Goal: Contribute content: Contribute content

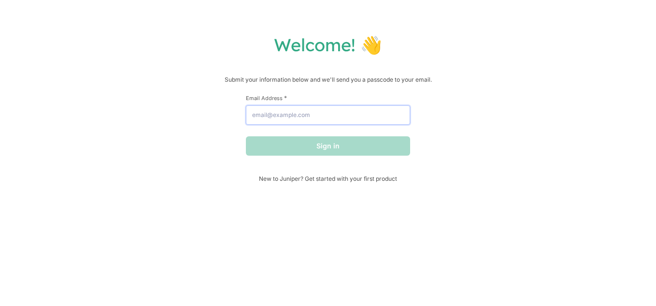
click at [276, 115] on input "Email Address *" at bounding box center [328, 114] width 164 height 19
type input "tony1shoe@yahoo.com"
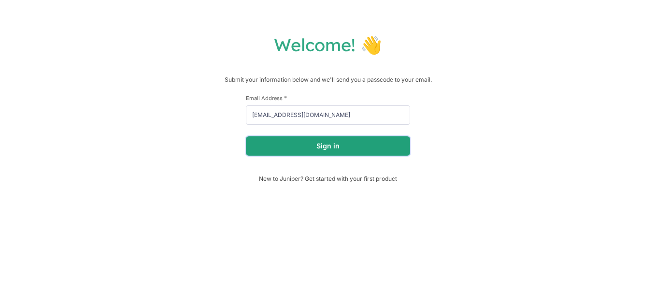
click at [335, 146] on button "Sign in" at bounding box center [328, 145] width 164 height 19
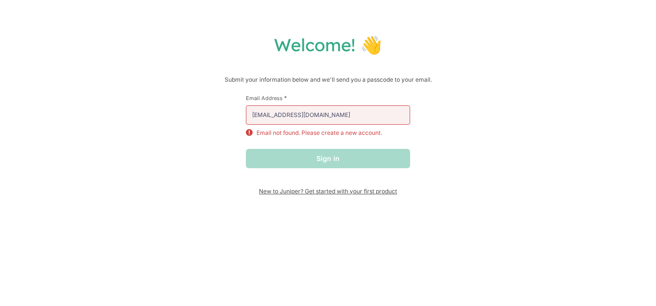
click at [321, 190] on span "New to Juniper? Get started with your first product" at bounding box center [328, 190] width 164 height 7
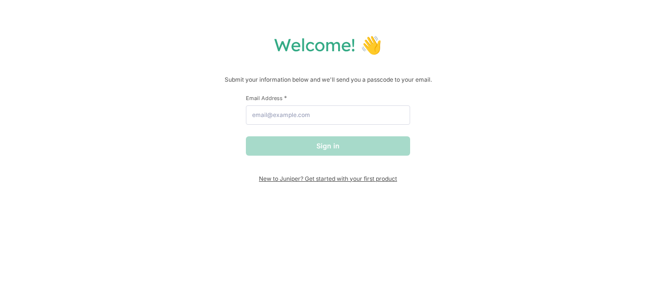
click at [343, 180] on span "New to Juniper? Get started with your first product" at bounding box center [328, 178] width 164 height 7
